Goal: Information Seeking & Learning: Find specific fact

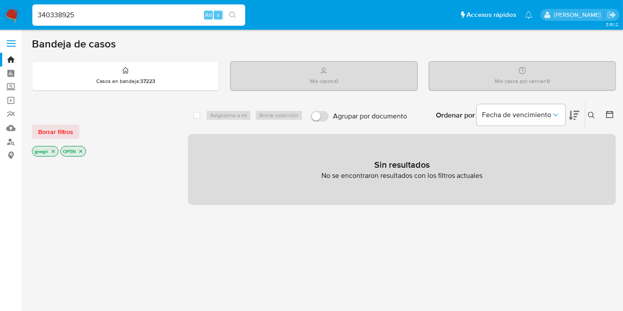
type input "340338925"
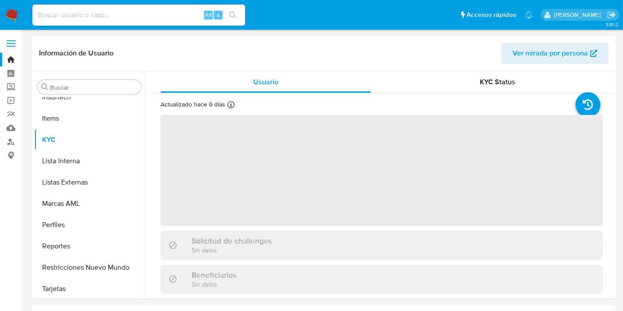
scroll to position [438, 0]
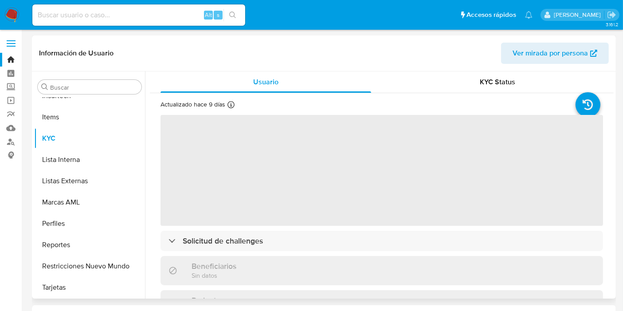
select select "10"
click at [336, 261] on div "Beneficiarios Sin datos" at bounding box center [381, 270] width 442 height 29
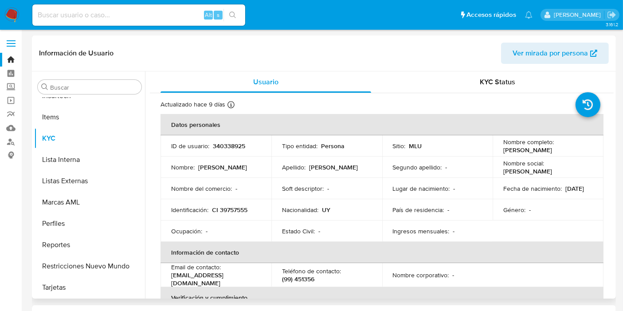
click at [338, 246] on th "Información de contacto" at bounding box center [381, 252] width 443 height 21
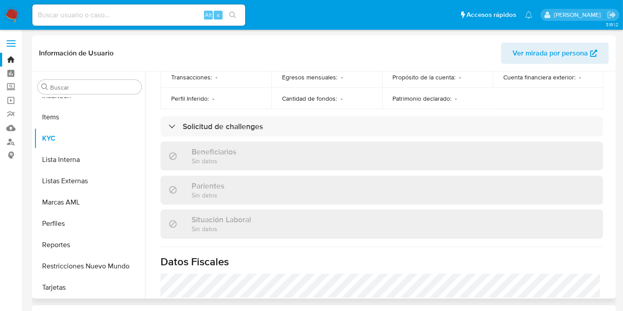
scroll to position [344, 0]
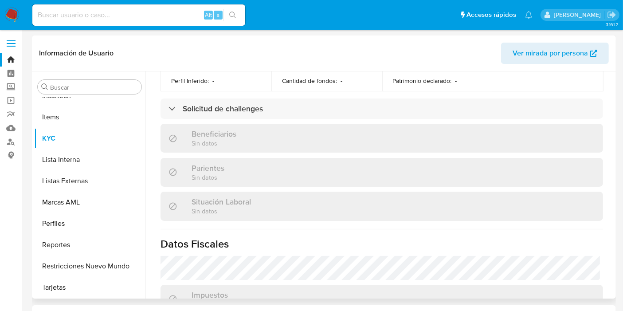
click at [336, 116] on div "Actualizado [DATE] Creado: [DATE] 20:50:16 Actualizado: [DATE] 08:44:24 Datos p…" at bounding box center [382, 71] width 464 height 645
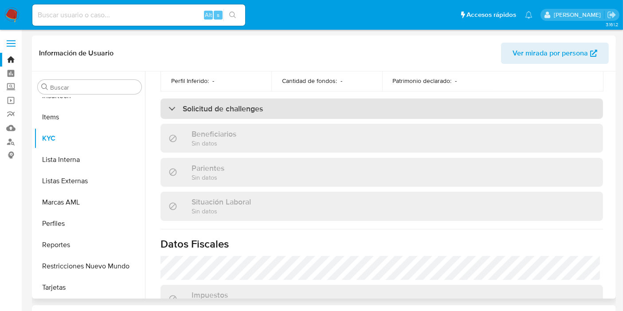
click at [347, 105] on div "Solicitud de challenges" at bounding box center [381, 108] width 442 height 20
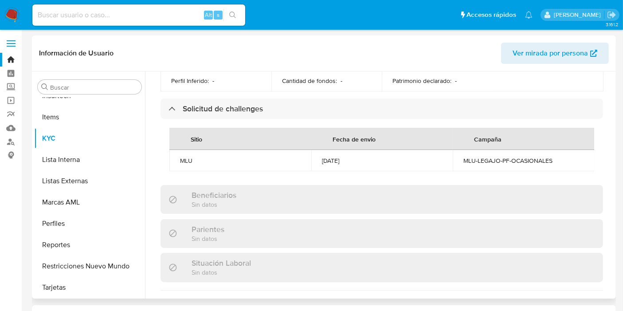
click at [497, 156] on div "MLU-LEGAJO-PF-OCASIONALES" at bounding box center [523, 160] width 121 height 8
copy div "MLU-LEGAJO-PF-OCASIONALES"
